Goal: Transaction & Acquisition: Purchase product/service

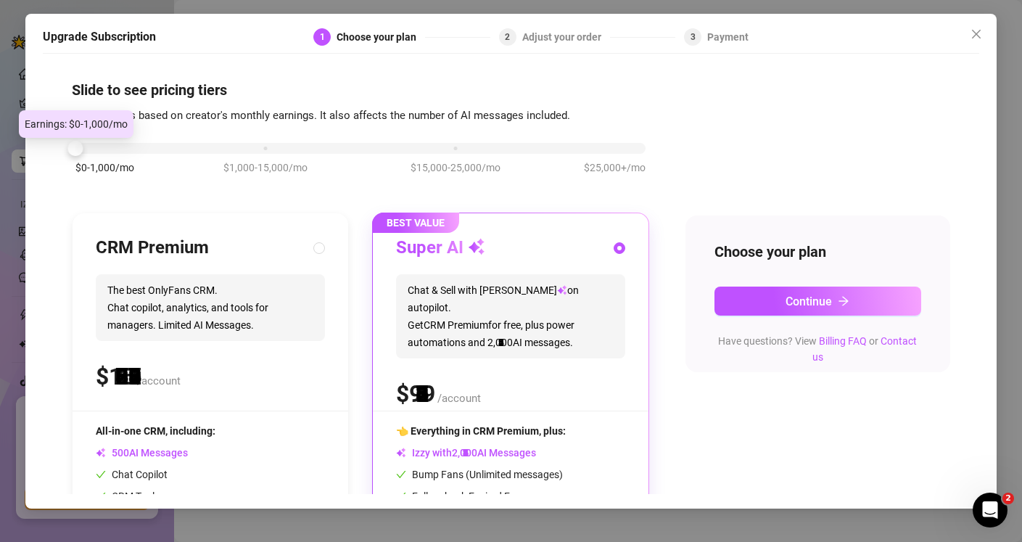
drag, startPoint x: 265, startPoint y: 148, endPoint x: 19, endPoint y: 157, distance: 246.1
click at [18, 157] on div "Upgrade Subscription 1 Choose your plan 2 Adjust your order 3 Payment Slide to …" at bounding box center [511, 271] width 1022 height 542
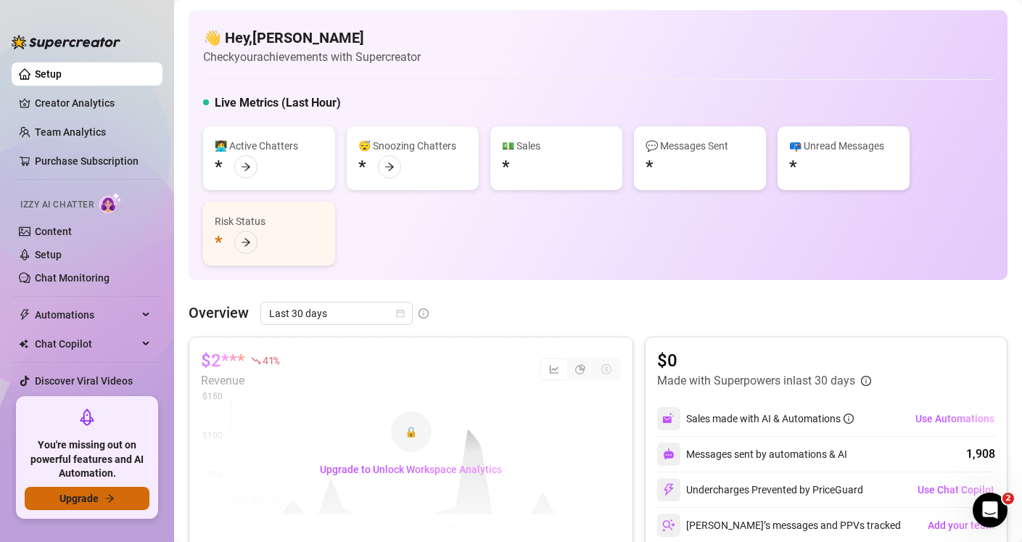
click at [107, 501] on icon "arrow-right" at bounding box center [109, 498] width 10 height 10
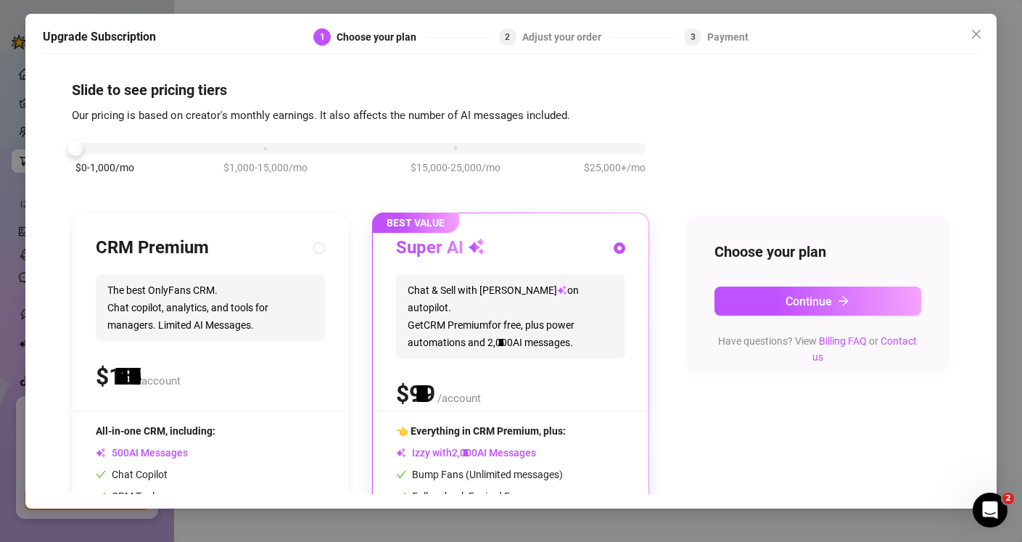
click at [86, 148] on div "$0-1,000/mo $1,000-15,000/mo $15,000-25,000/mo $25,000+/mo" at bounding box center [360, 144] width 570 height 9
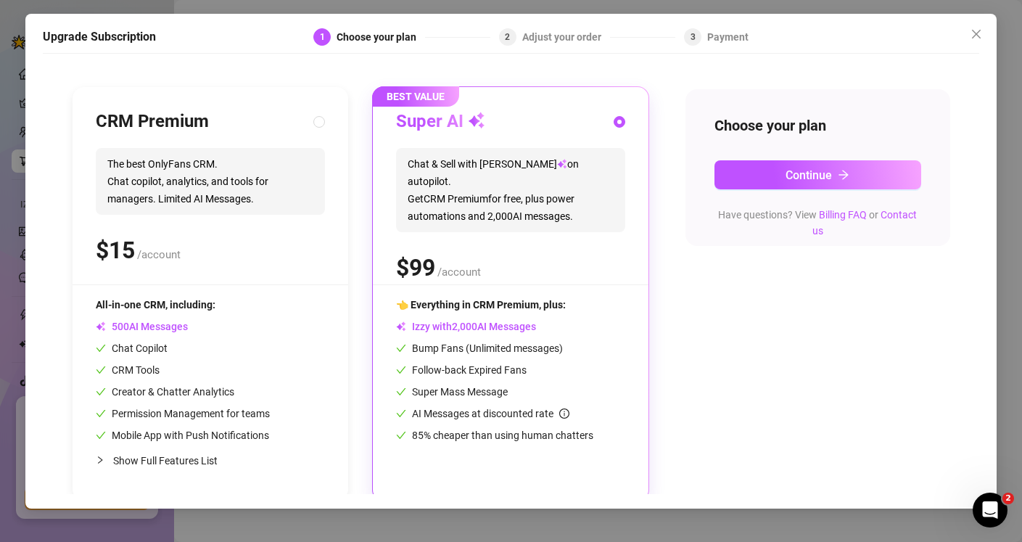
scroll to position [133, 0]
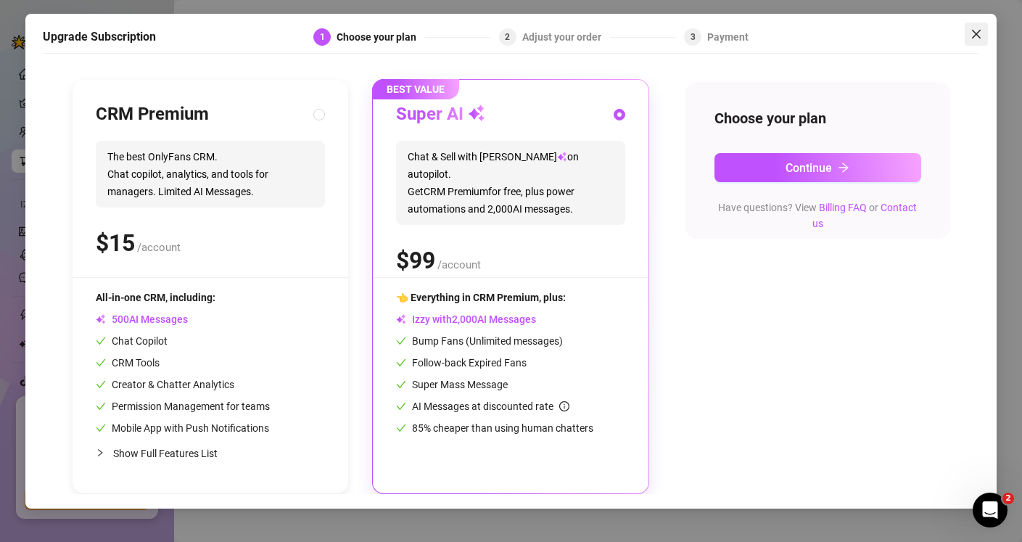
click at [980, 32] on icon "close" at bounding box center [977, 34] width 12 height 12
